Goal: Task Accomplishment & Management: Complete application form

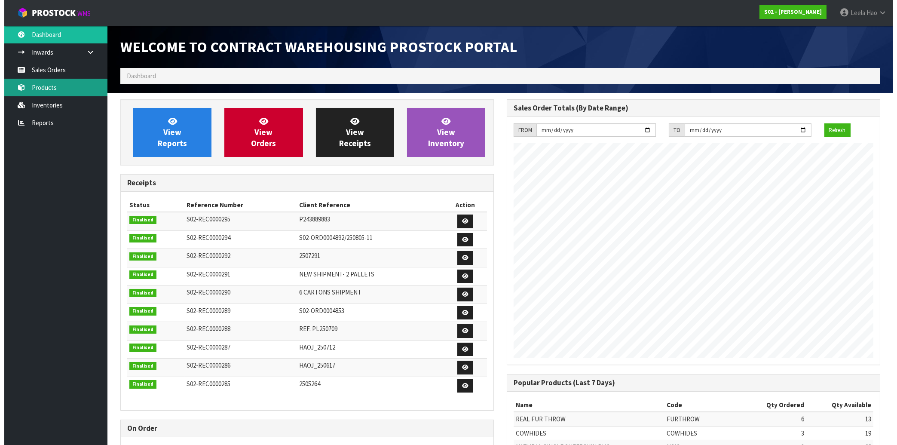
scroll to position [476, 386]
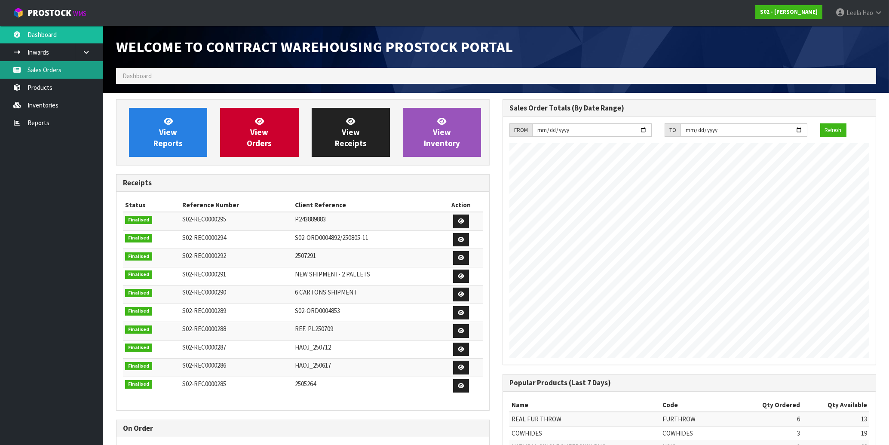
click at [53, 70] on link "Sales Orders" at bounding box center [51, 70] width 103 height 18
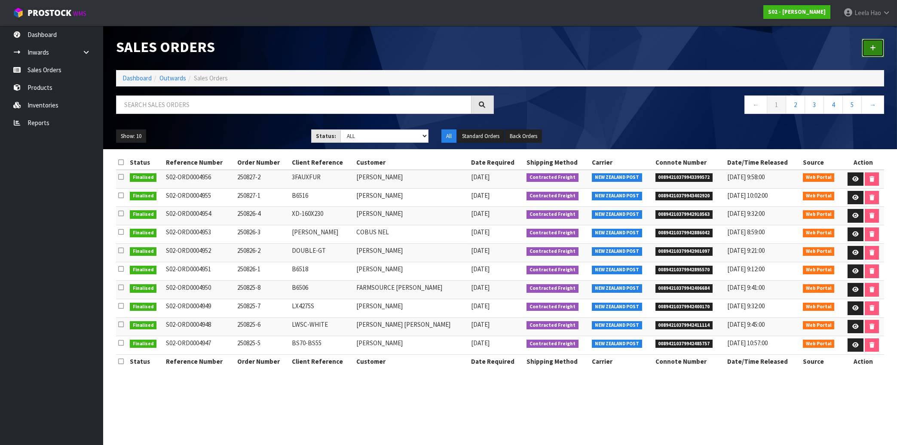
click at [871, 49] on icon at bounding box center [873, 48] width 6 height 6
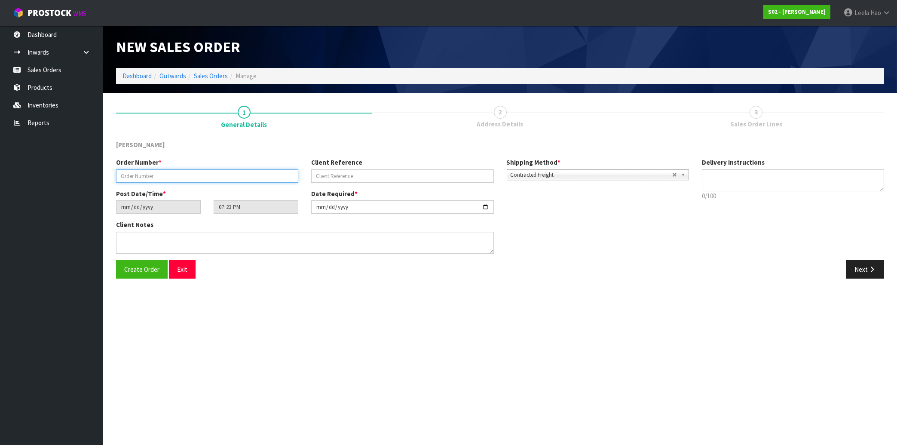
click at [245, 174] on input "text" at bounding box center [207, 175] width 182 height 13
type input "250828-1"
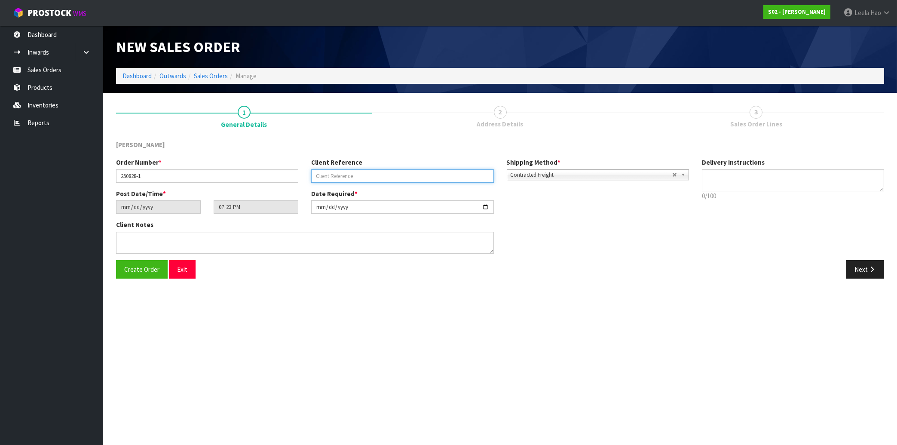
click at [373, 170] on input "text" at bounding box center [402, 175] width 182 height 13
type input "B6520"
click at [868, 266] on button "Next" at bounding box center [865, 269] width 38 height 18
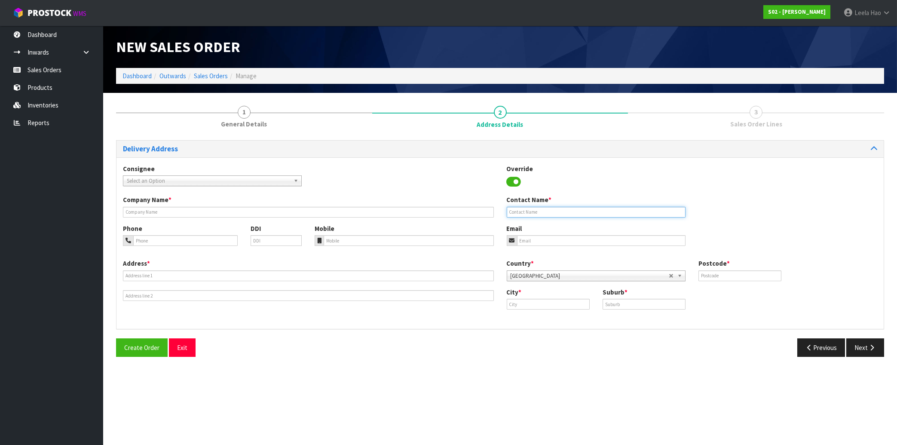
click at [559, 210] on input "text" at bounding box center [596, 212] width 179 height 11
paste input "P244167747"
drag, startPoint x: 539, startPoint y: 213, endPoint x: 386, endPoint y: 203, distance: 152.8
click at [507, 207] on input "P244167747" at bounding box center [596, 212] width 179 height 11
paste input "[PERSON_NAME]"
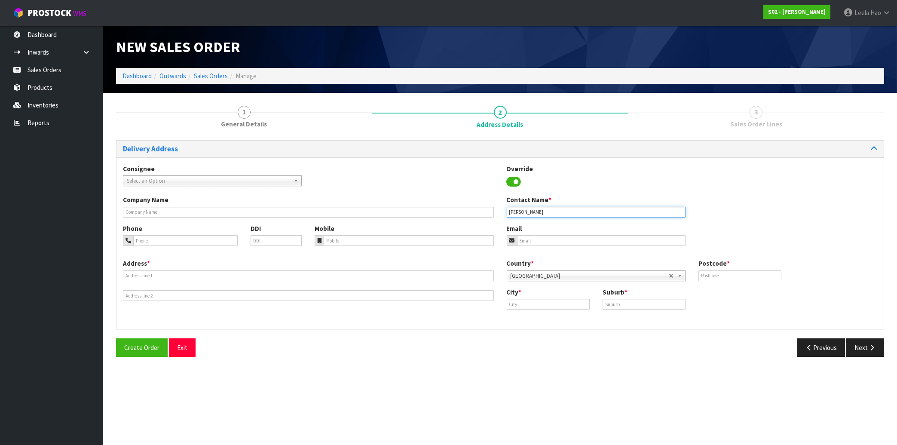
type input "[PERSON_NAME]"
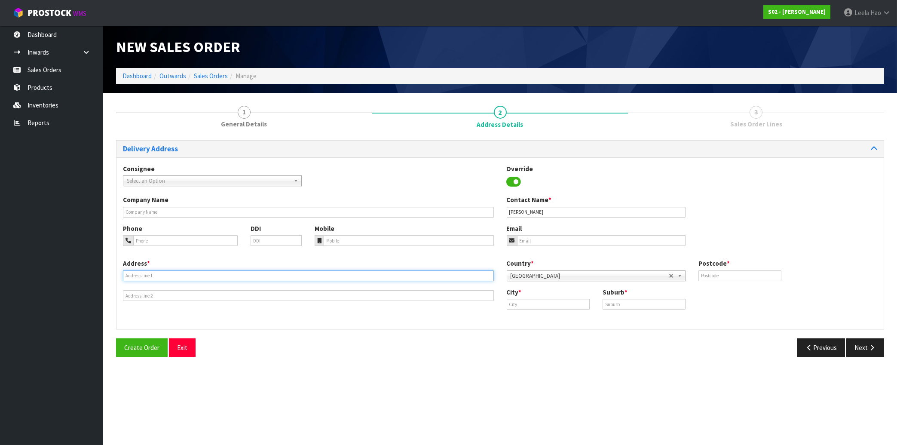
click at [192, 273] on input "text" at bounding box center [308, 275] width 371 height 11
paste input "18 STEMHEAD LANE"
type input "18 STEMHEAD LANE"
click at [626, 303] on input "text" at bounding box center [643, 304] width 83 height 11
paste input "WHITBY"
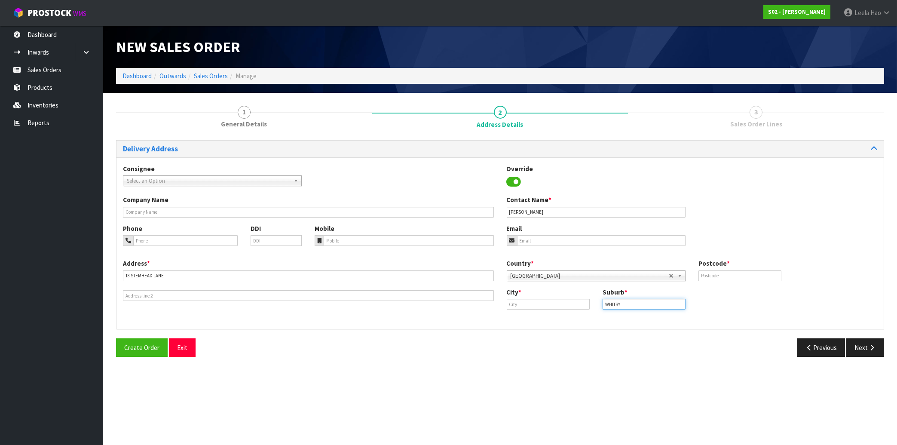
type input "WHITBY"
click at [530, 303] on input "text" at bounding box center [548, 304] width 83 height 11
paste input "Porirua"
type input "Porirua"
click at [738, 274] on input "text" at bounding box center [739, 275] width 83 height 11
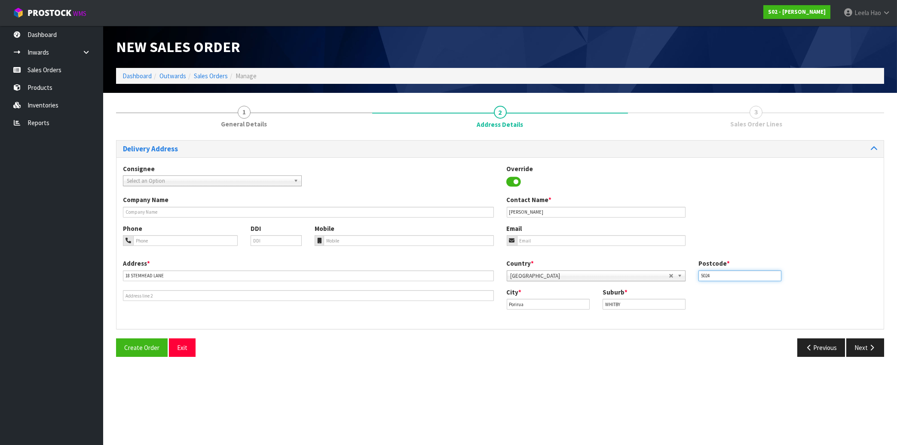
type input "5024"
click at [554, 241] on input "email" at bounding box center [601, 240] width 168 height 11
paste input "[EMAIL_ADDRESS][DOMAIN_NAME]"
type input "[EMAIL_ADDRESS][DOMAIN_NAME]"
click at [868, 347] on icon "button" at bounding box center [871, 347] width 8 height 6
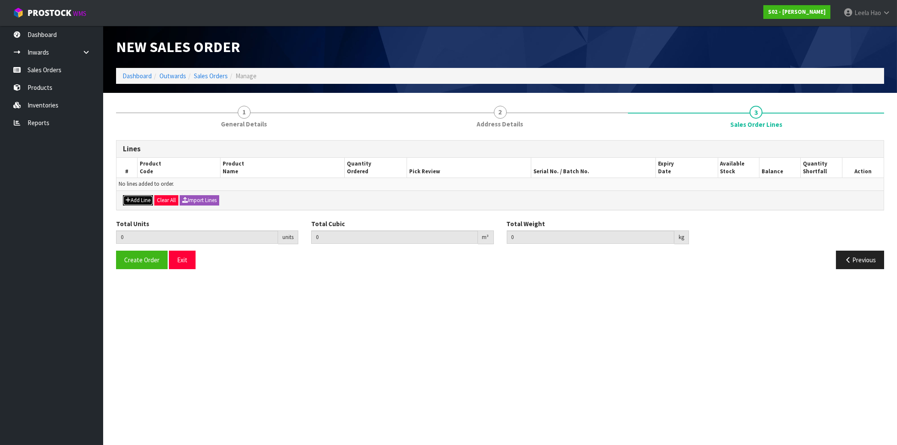
click at [140, 198] on button "Add Line" at bounding box center [138, 200] width 30 height 10
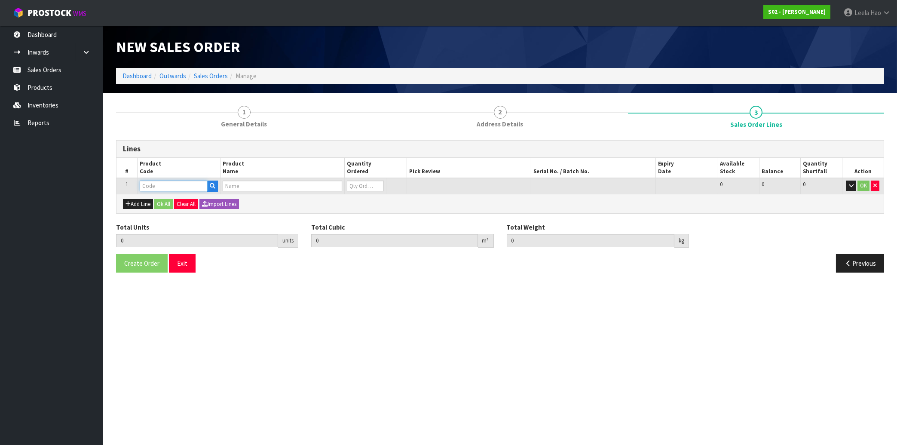
click at [182, 185] on input "text" at bounding box center [174, 185] width 68 height 11
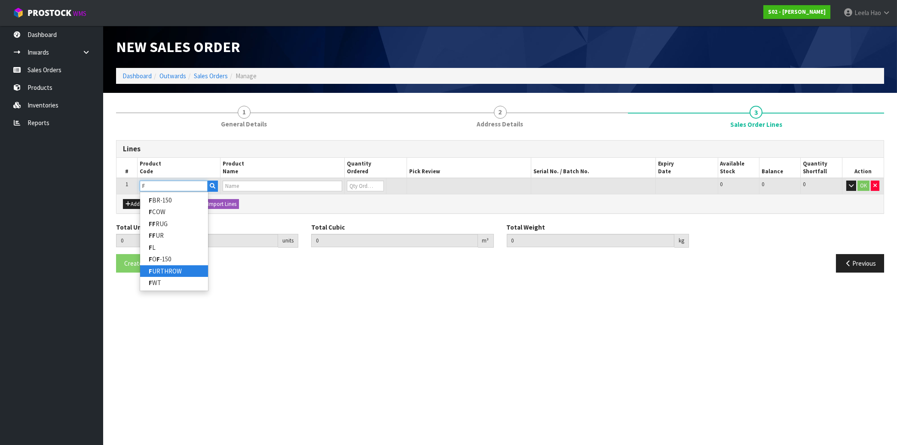
type input "F"
click at [177, 271] on link "F URTHROW" at bounding box center [174, 271] width 68 height 12
type input "FURTHROW"
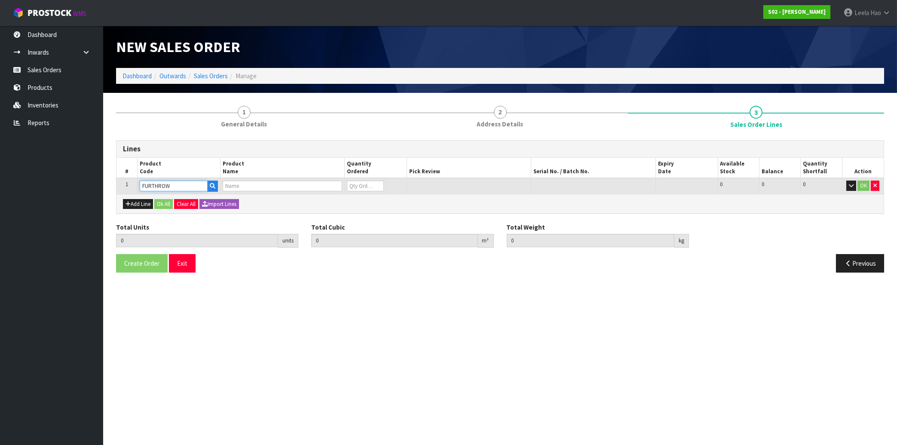
type input "0.000000"
type input "0.000"
type input "REAL FUR THROW"
type input "0"
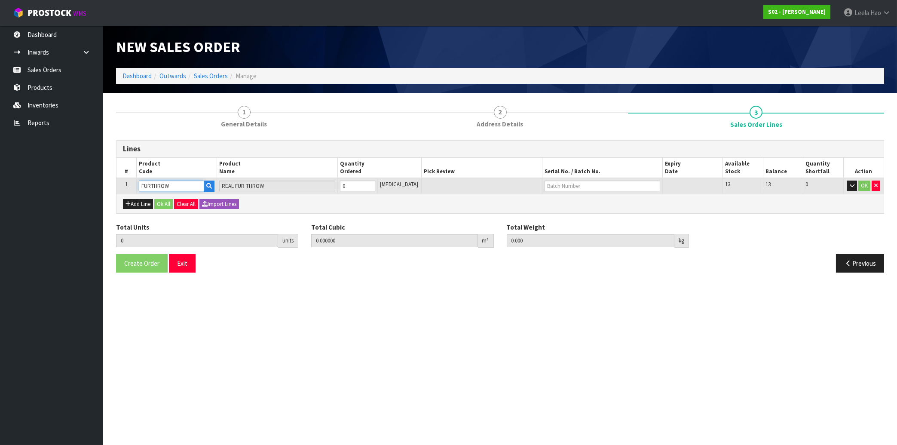
type input "1"
type input "0.027"
type input "1.56"
type input "1"
click at [375, 184] on input "1" at bounding box center [357, 185] width 35 height 11
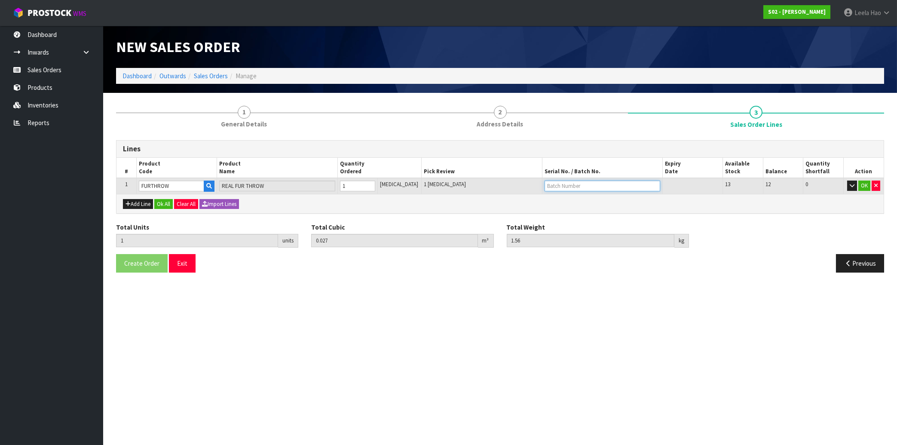
click at [550, 185] on input "text" at bounding box center [602, 185] width 116 height 11
type input "B6520"
click at [865, 185] on button "OK" at bounding box center [864, 185] width 12 height 10
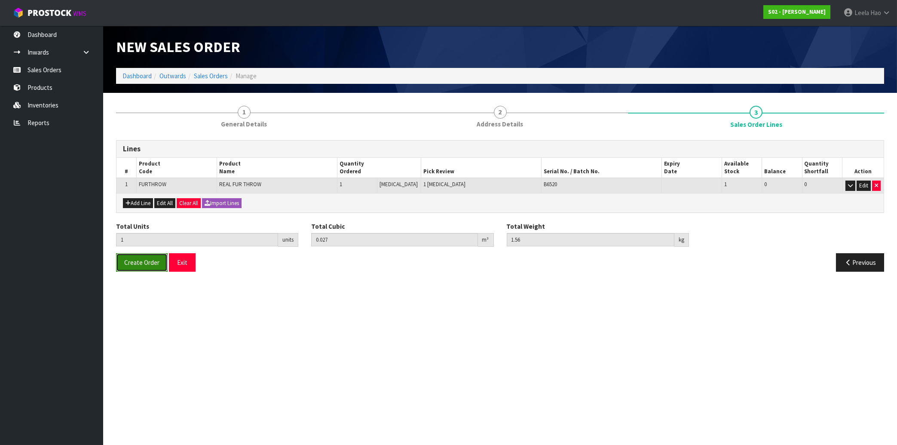
click at [141, 260] on span "Create Order" at bounding box center [141, 262] width 35 height 8
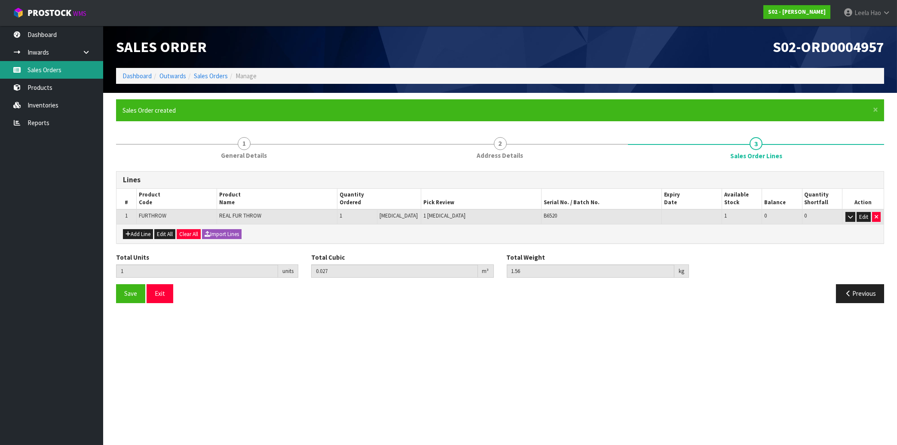
click at [51, 71] on link "Sales Orders" at bounding box center [51, 70] width 103 height 18
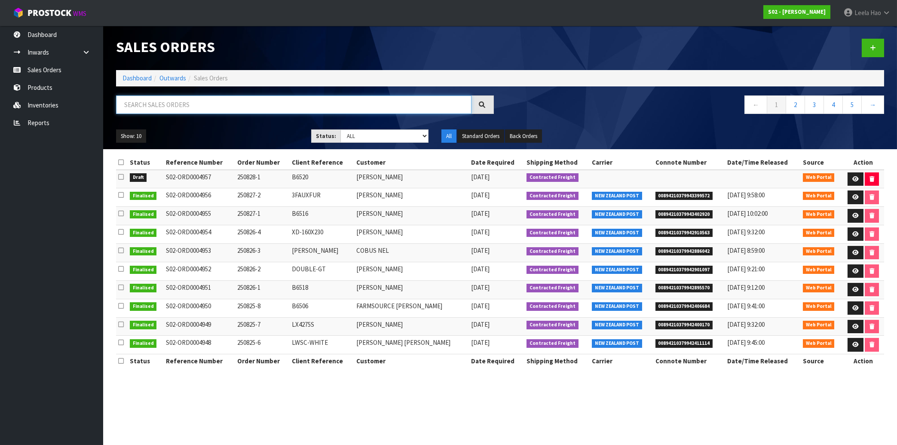
click at [188, 105] on input "text" at bounding box center [293, 104] width 355 height 18
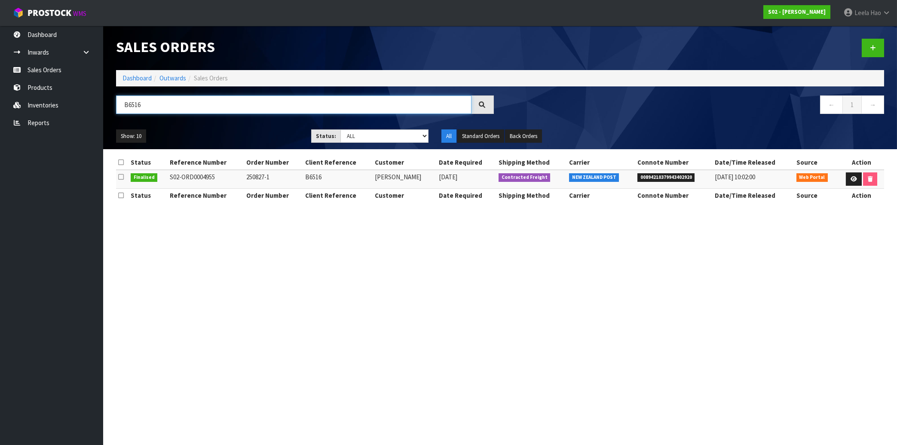
type input "B6516"
drag, startPoint x: 178, startPoint y: 104, endPoint x: -24, endPoint y: 111, distance: 202.9
click at [116, 111] on input "B6516" at bounding box center [293, 104] width 355 height 18
click at [46, 68] on link "Sales Orders" at bounding box center [51, 70] width 103 height 18
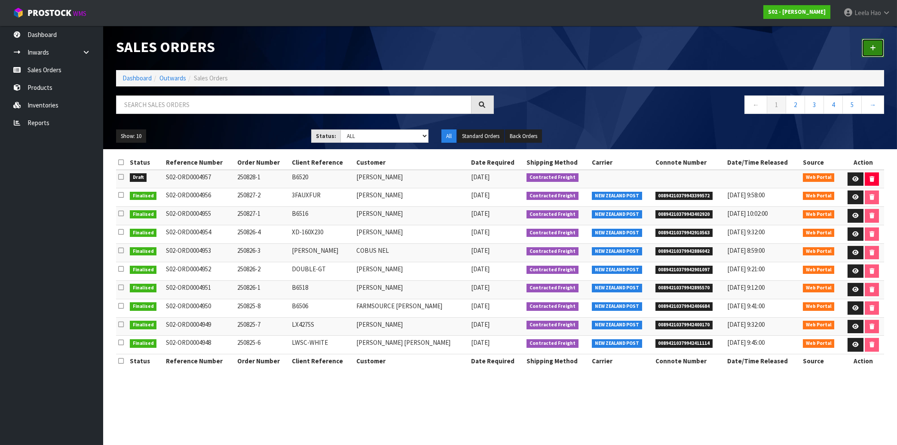
click at [877, 46] on link at bounding box center [872, 48] width 22 height 18
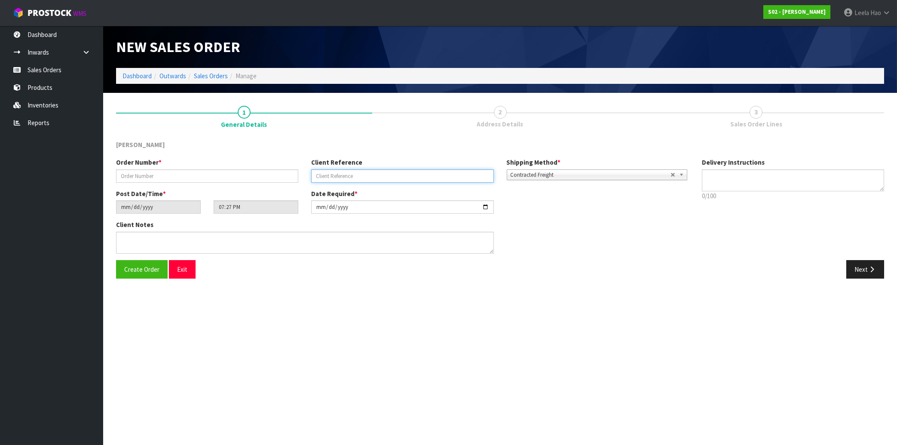
click at [373, 178] on input "text" at bounding box center [402, 175] width 182 height 13
type input "B6519"
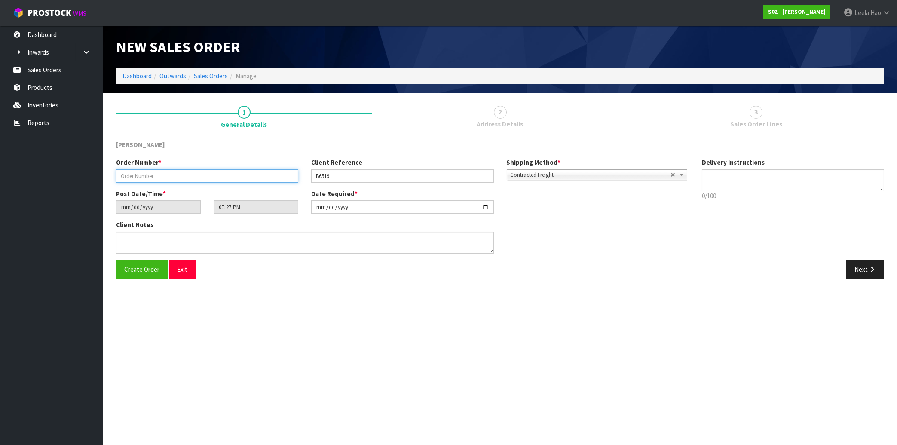
drag, startPoint x: 250, startPoint y: 171, endPoint x: 246, endPoint y: 165, distance: 7.7
click at [246, 169] on input "text" at bounding box center [207, 175] width 182 height 13
type input "250828-2"
click at [858, 266] on button "Next" at bounding box center [865, 269] width 38 height 18
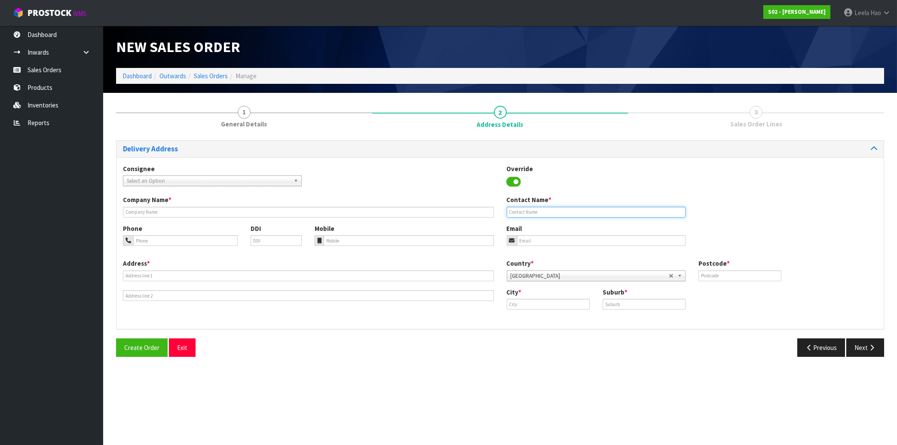
click at [555, 211] on input "text" at bounding box center [596, 212] width 179 height 11
paste input "ALICCIA VIGGARS"
type input "ALICCIA VIGGARS"
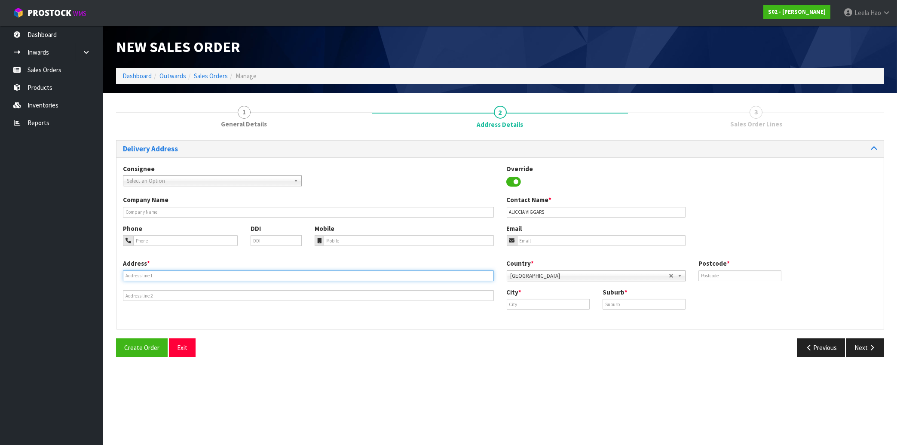
click at [294, 275] on input "text" at bounding box center [308, 275] width 371 height 11
paste input "[STREET_ADDRESS]"
type input "[STREET_ADDRESS]"
click at [616, 306] on input "text" at bounding box center [643, 304] width 83 height 11
paste input "HAVELOCK NORTH"
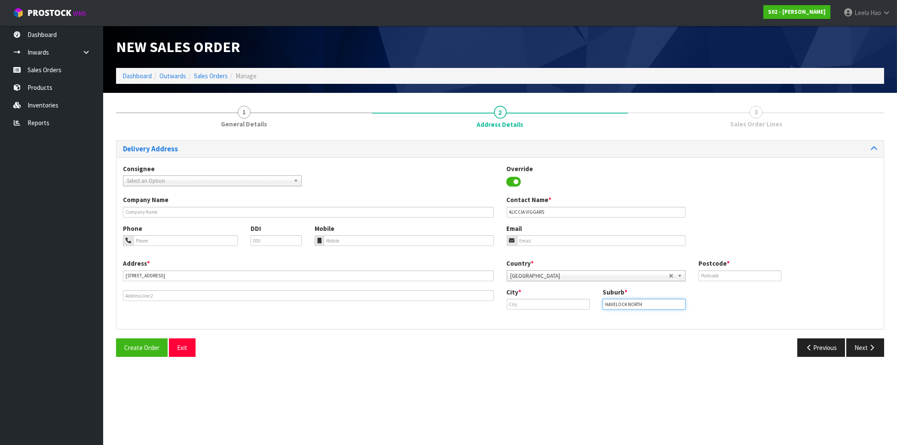
type input "HAVELOCK NORTH"
click at [551, 304] on input "text" at bounding box center [548, 304] width 83 height 11
paste input "Hastings"
type input "Hastings"
click at [711, 278] on input "text" at bounding box center [739, 275] width 83 height 11
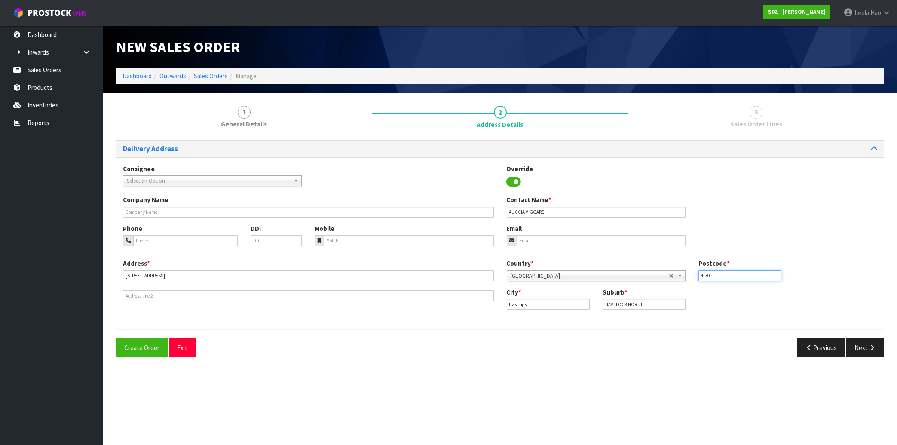
type input "4130"
click at [550, 238] on input "email" at bounding box center [601, 240] width 168 height 11
paste input "[EMAIL_ADDRESS][DOMAIN_NAME]"
type input "[EMAIL_ADDRESS][DOMAIN_NAME]"
click at [856, 348] on button "Next" at bounding box center [865, 347] width 38 height 18
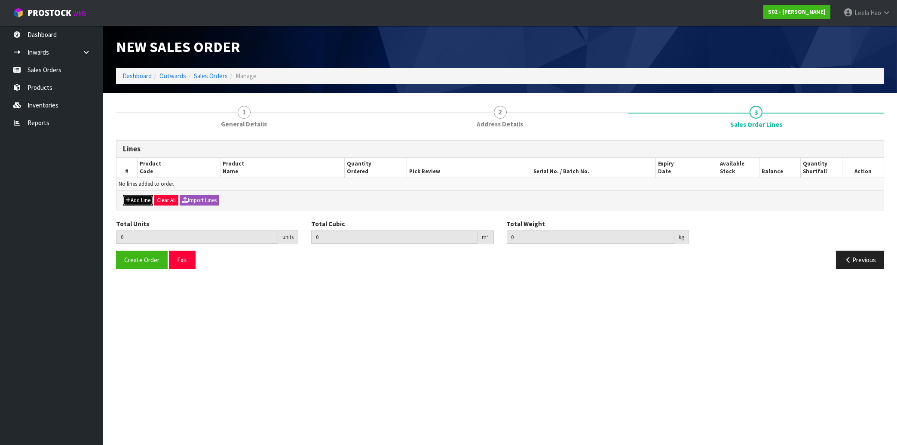
click at [135, 201] on button "Add Line" at bounding box center [138, 200] width 30 height 10
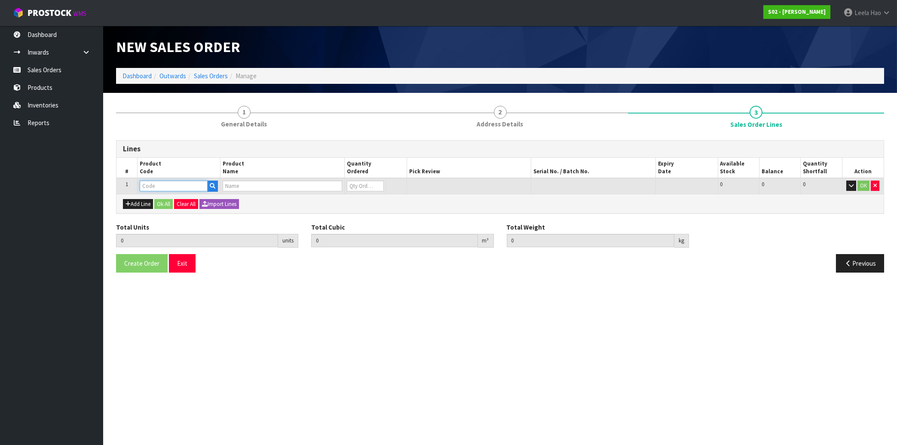
click at [189, 188] on input "text" at bounding box center [174, 185] width 68 height 11
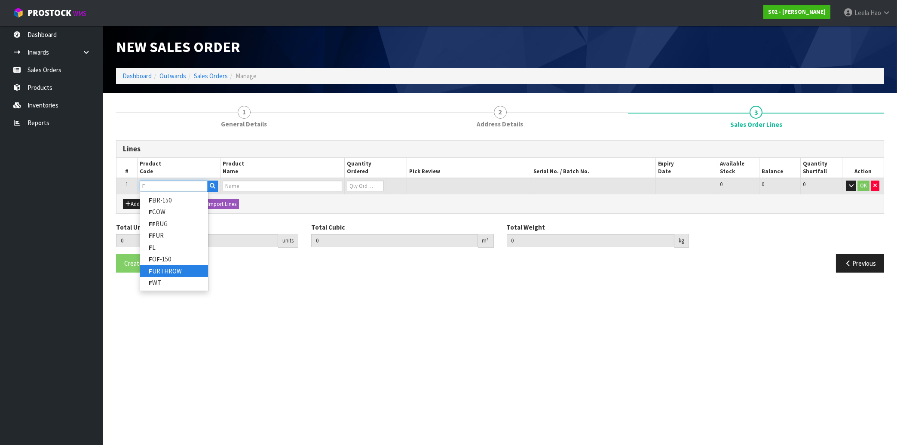
type input "F"
click at [174, 269] on link "F URTHROW" at bounding box center [174, 271] width 68 height 12
type input "FURTHROW"
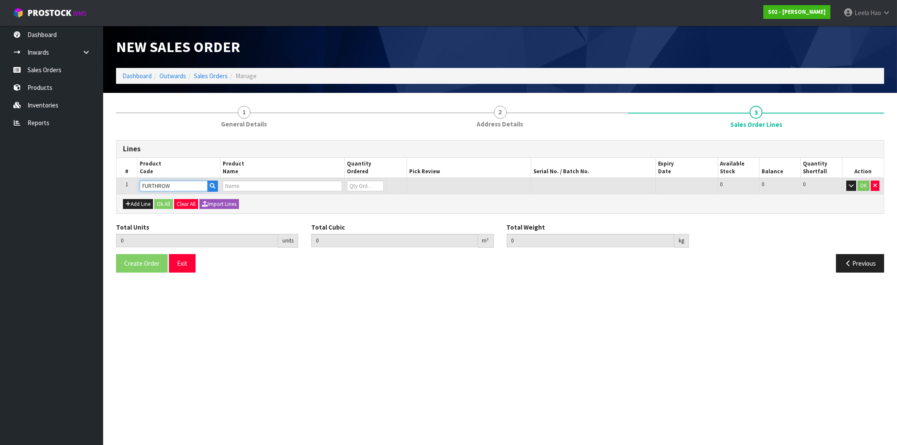
type input "0.000000"
type input "0.000"
type input "REAL FUR THROW"
type input "0"
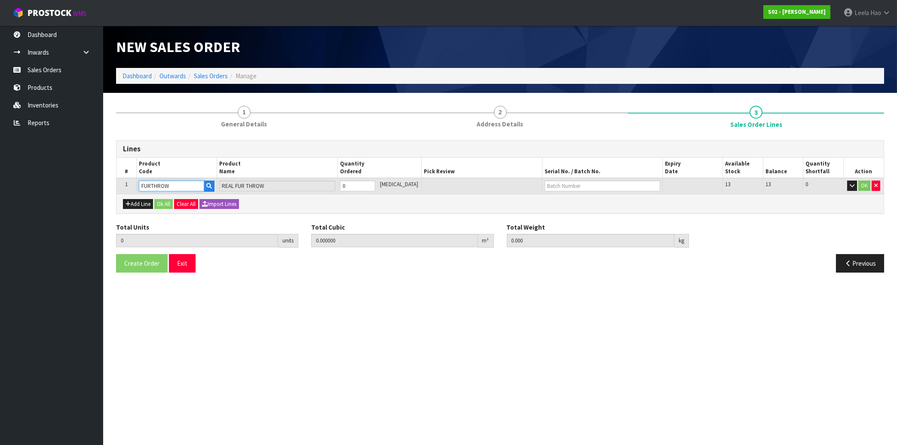
type input "1"
type input "0.027"
type input "1.56"
type input "1"
click at [375, 183] on input "1" at bounding box center [357, 185] width 35 height 11
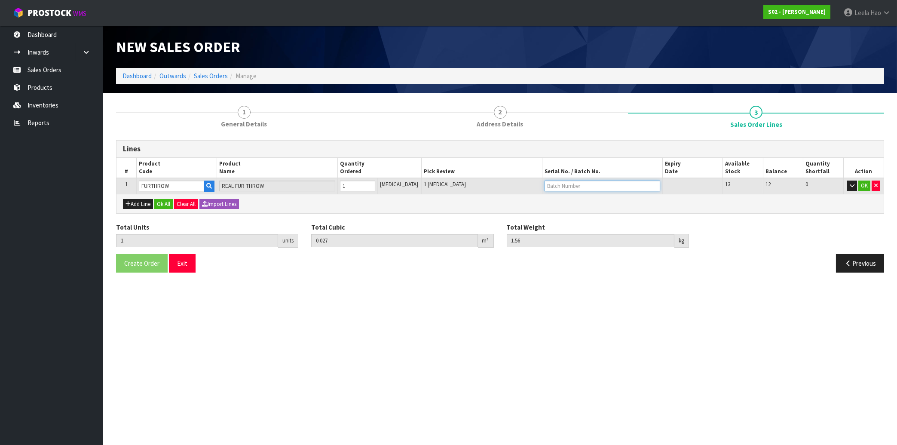
click at [573, 186] on input "text" at bounding box center [602, 185] width 116 height 11
type input "B6519"
click at [864, 183] on button "OK" at bounding box center [864, 185] width 12 height 10
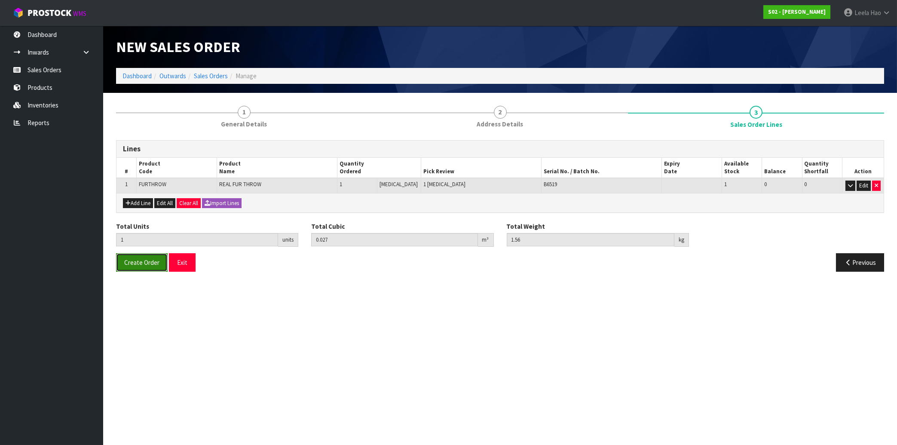
click at [137, 263] on span "Create Order" at bounding box center [141, 262] width 35 height 8
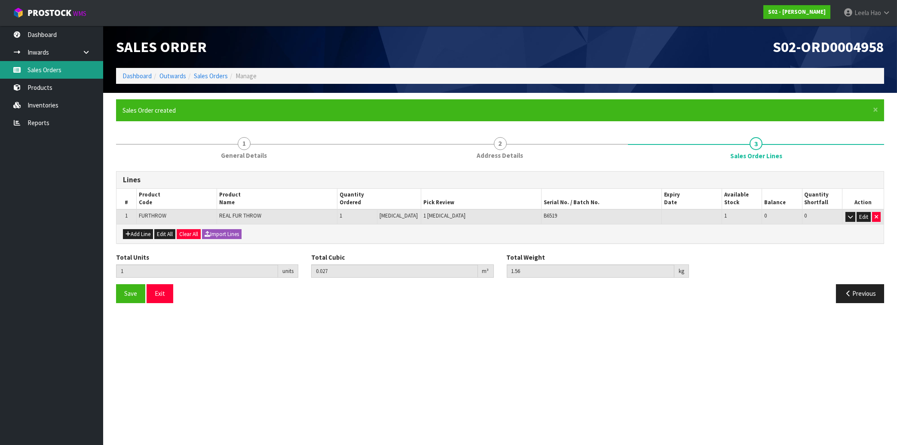
click at [51, 70] on link "Sales Orders" at bounding box center [51, 70] width 103 height 18
